Goal: Task Accomplishment & Management: Use online tool/utility

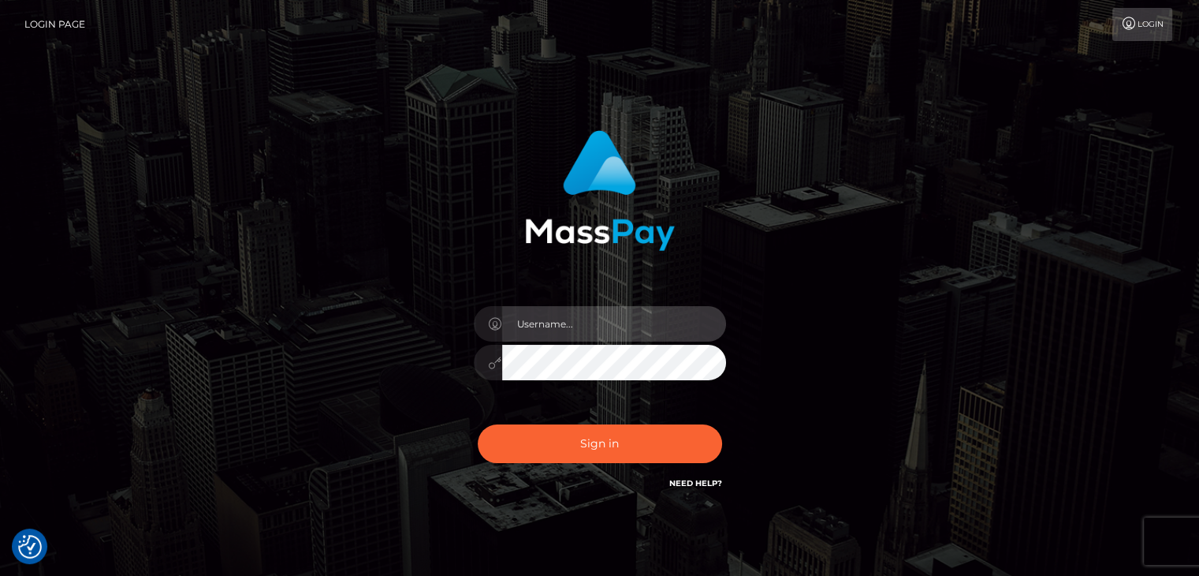
click at [567, 337] on input "text" at bounding box center [614, 323] width 224 height 35
type input "faisal_uplift"
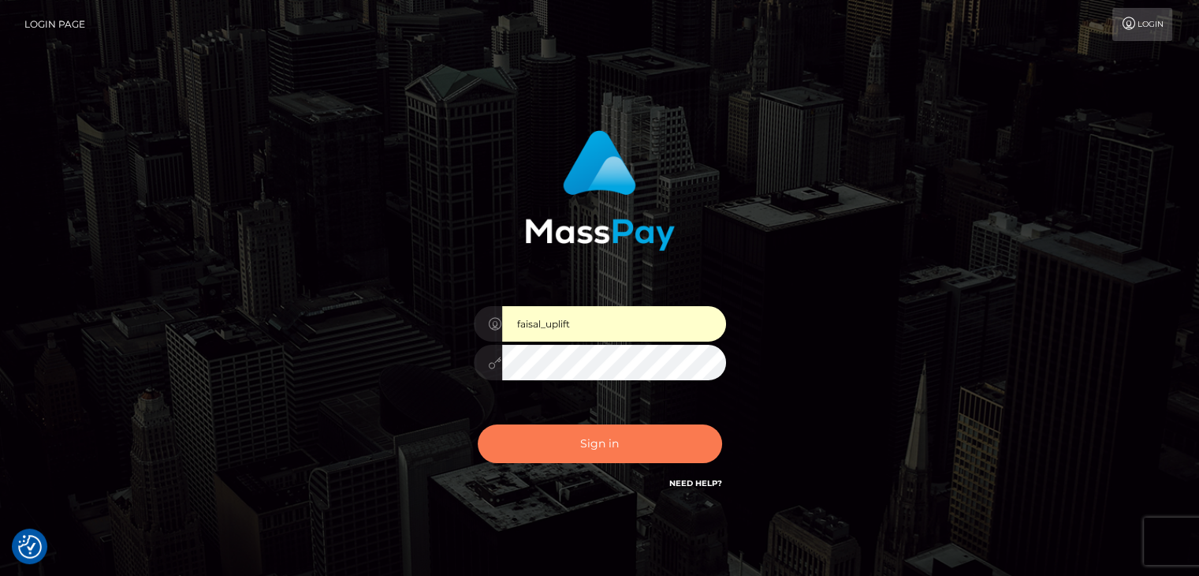
click at [609, 447] on button "Sign in" at bounding box center [600, 443] width 244 height 39
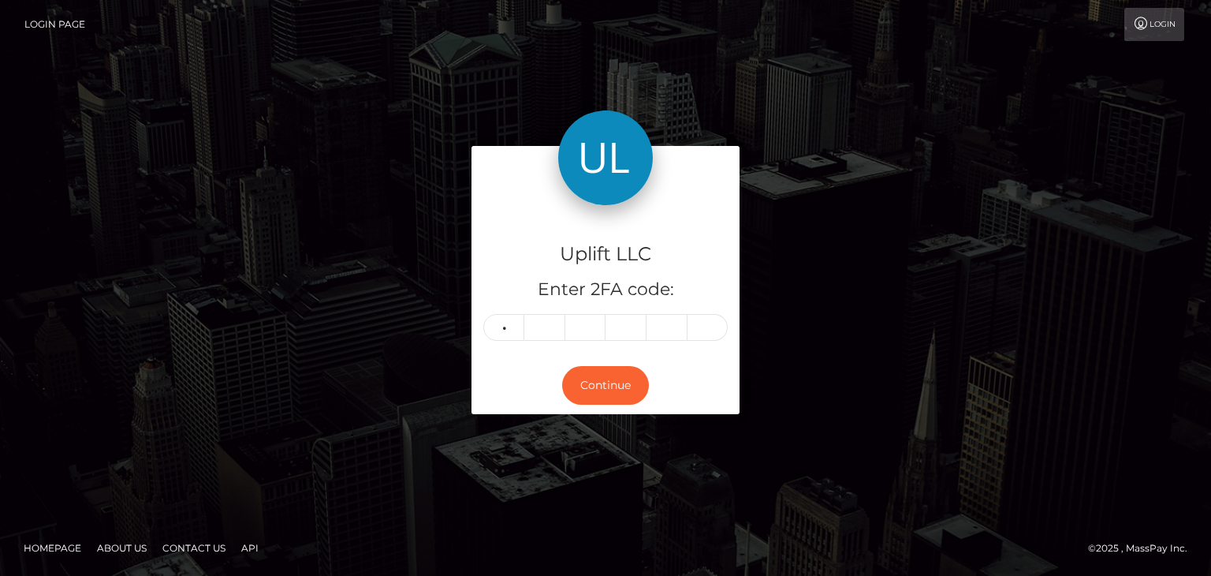
type input "4"
type input "0"
type input "2"
type input "6"
type input "2"
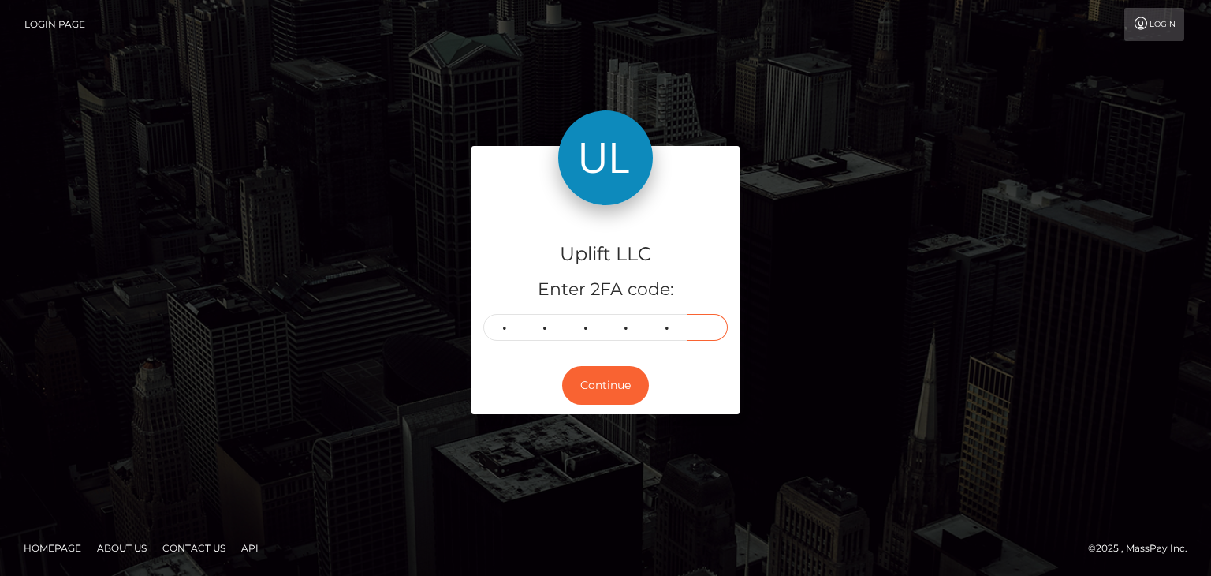
type input "3"
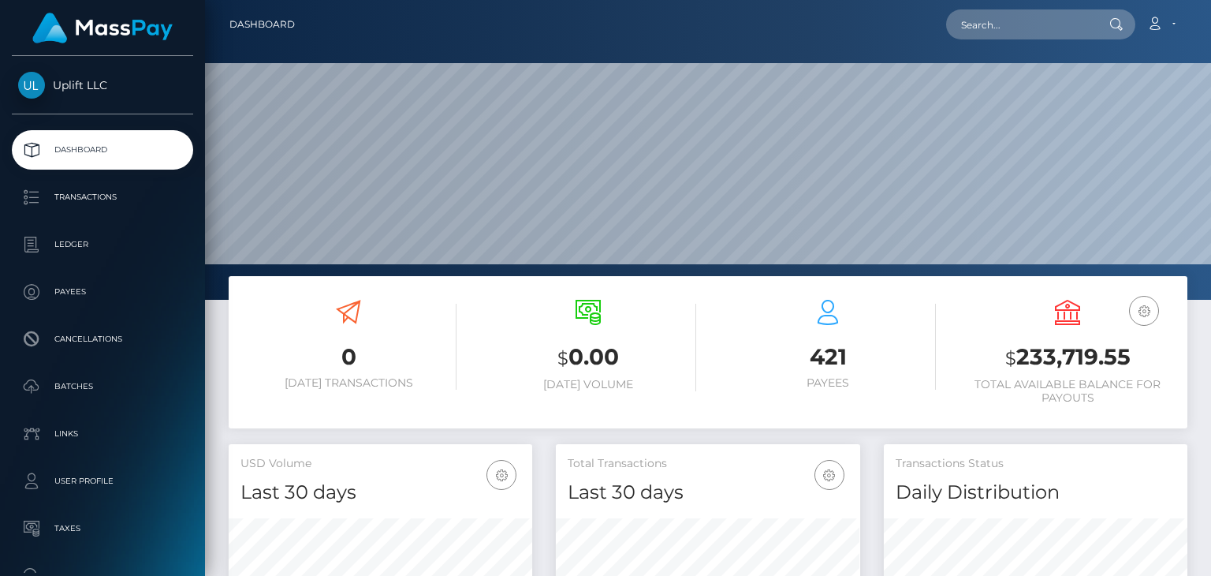
scroll to position [279, 303]
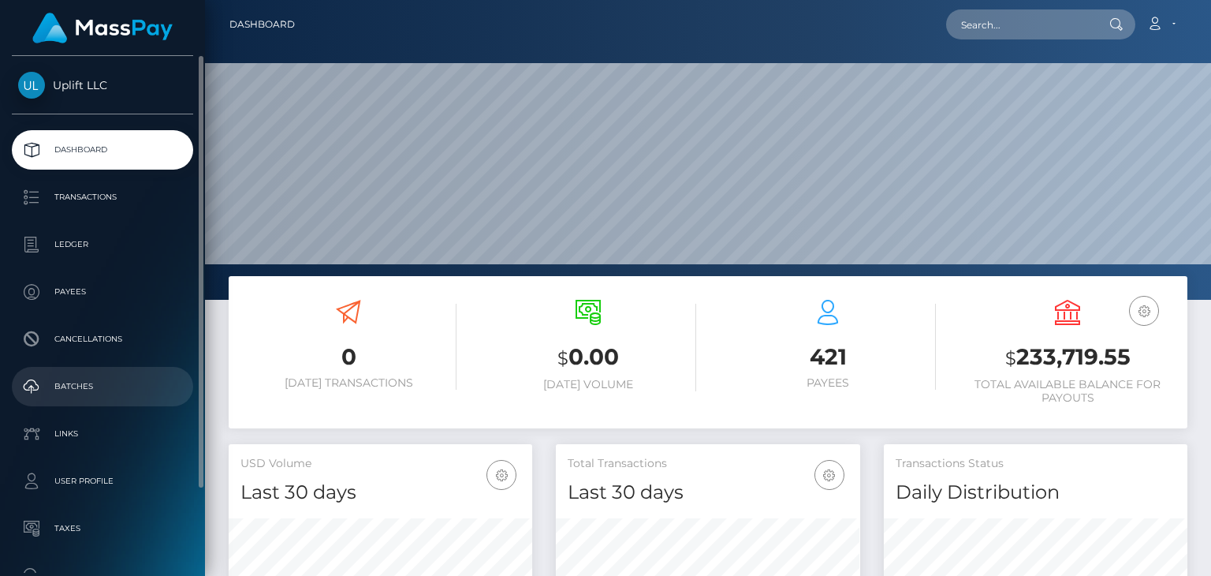
click at [70, 388] on p "Batches" at bounding box center [102, 387] width 169 height 24
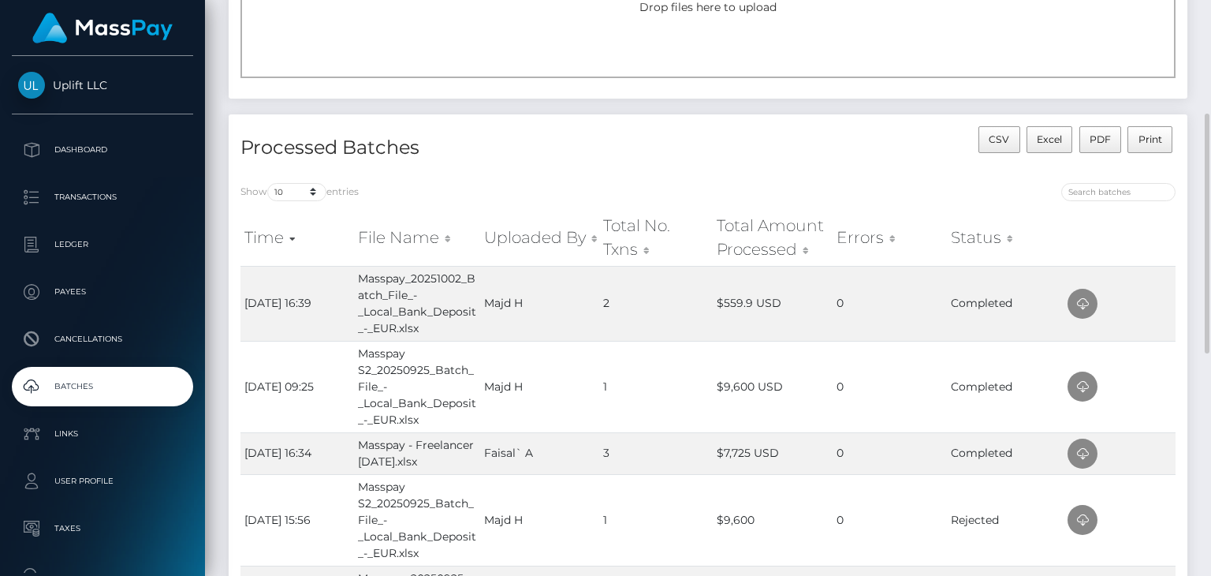
scroll to position [240, 0]
